Goal: Information Seeking & Learning: Learn about a topic

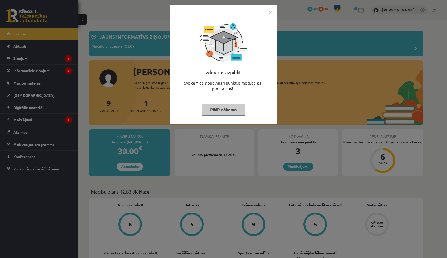
click at [225, 106] on button "Pildīt nākamo" at bounding box center [223, 110] width 43 height 12
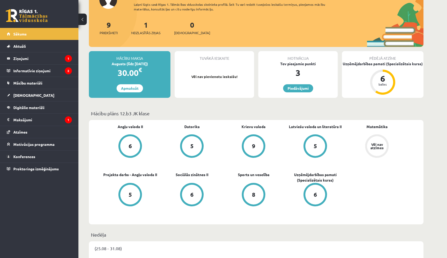
scroll to position [68, 0]
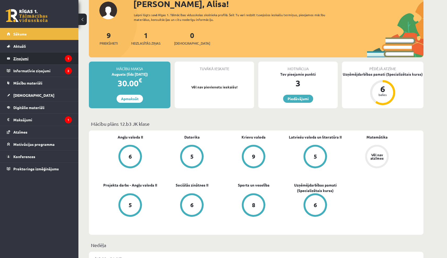
click at [59, 57] on legend "Ziņojumi 1" at bounding box center [42, 58] width 58 height 12
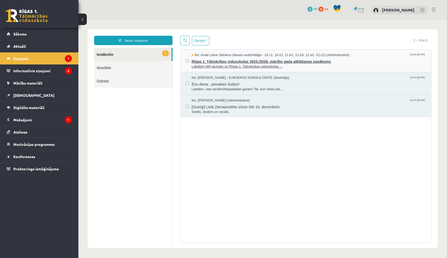
click at [227, 58] on span "Rīgas 1. Tālmācības vidusskolas 2025./2026. mācību gada atklāšanas pasākums" at bounding box center [308, 61] width 234 height 7
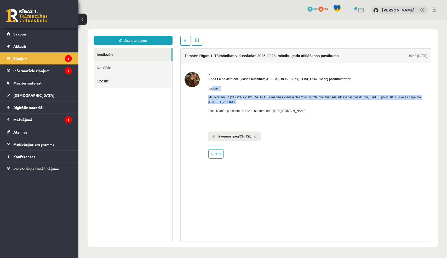
drag, startPoint x: 211, startPoint y: 89, endPoint x: 224, endPoint y: 103, distance: 19.2
click at [224, 103] on div "Labdien! Mīļi aicinām uz Rīgas 1. Tālmācības vidusskolas 2025./2026. mācību gad…" at bounding box center [317, 101] width 219 height 41
click at [224, 103] on p "Mīļi aicinām uz [GEOGRAPHIC_DATA] 1. Tālmācības vidusskolas 2025./2026. mācību …" at bounding box center [317, 99] width 219 height 9
drag, startPoint x: 208, startPoint y: 98, endPoint x: 232, endPoint y: 102, distance: 24.4
click at [232, 103] on div "No: [PERSON_NAME] Jātniece (klases audzinātāja - 10.c1, 10.c2, 11.b1, 11.b3, 12…" at bounding box center [305, 115] width 242 height 87
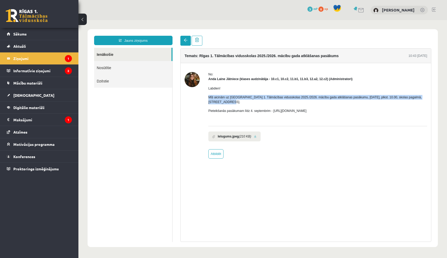
click at [186, 43] on link at bounding box center [185, 41] width 10 height 10
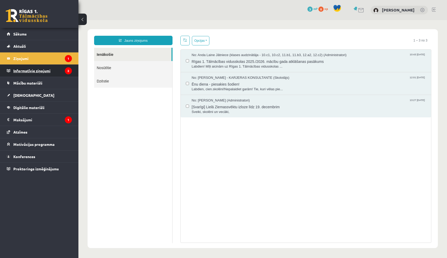
click at [55, 68] on legend "Informatīvie ziņojumi 2" at bounding box center [42, 71] width 58 height 12
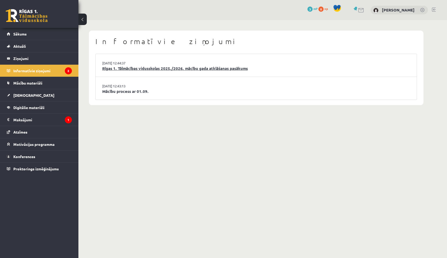
click at [140, 69] on link "Rīgas 1. Tālmācības vidusskolas 2025./2026. mācību gada atklāšanas pasākums" at bounding box center [256, 69] width 308 height 6
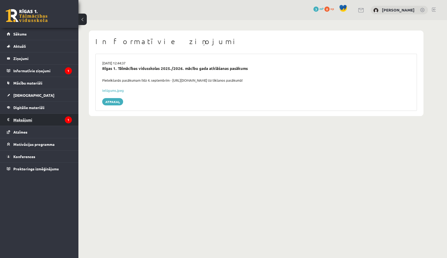
click at [50, 118] on legend "Maksājumi 1" at bounding box center [42, 120] width 58 height 12
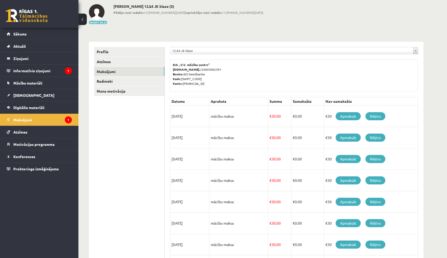
scroll to position [23, 0]
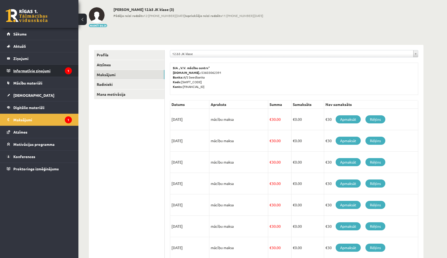
click at [40, 75] on legend "Informatīvie ziņojumi 1" at bounding box center [42, 71] width 58 height 12
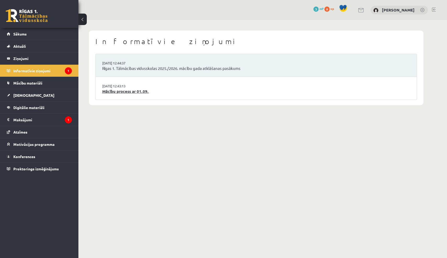
click at [123, 93] on link "Mācību process ar 01.09." at bounding box center [256, 92] width 308 height 6
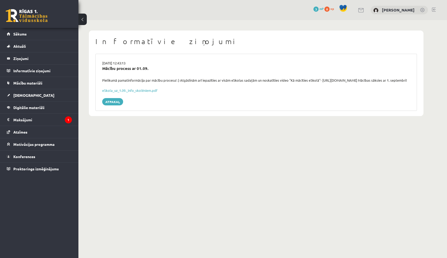
drag, startPoint x: 103, startPoint y: 78, endPoint x: 131, endPoint y: 88, distance: 29.2
click at [131, 88] on div "29.08.2025 12:43:13 Mācību process ar 01.09. Pielikumā pamatinformācija par māc…" at bounding box center [255, 82] width 321 height 57
drag, startPoint x: 123, startPoint y: 85, endPoint x: 100, endPoint y: 79, distance: 23.5
click at [100, 79] on div "Pielikumā pamatinformācija par mācību procesu! :) Atgādinām arī iepazīties ar v…" at bounding box center [255, 80] width 315 height 5
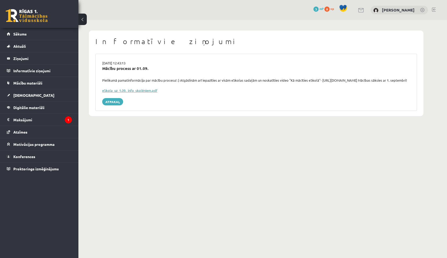
click at [129, 93] on link "eSkola_uz_1.09._info_skolēniem.pdf" at bounding box center [129, 90] width 55 height 4
click at [150, 155] on body "0 Dāvanas 3 mP 0 xp Alisa Vagele Sākums Aktuāli Kā mācīties eSKOLĀ Kontakti Nor…" at bounding box center [223, 129] width 447 height 258
click at [24, 31] on link "Sākums" at bounding box center [39, 34] width 65 height 12
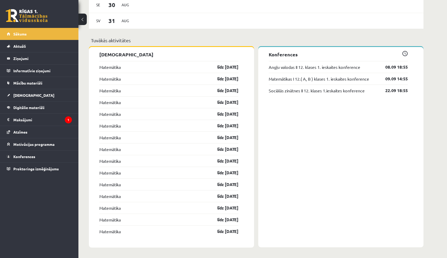
scroll to position [387, 0]
